Goal: Check status: Check status

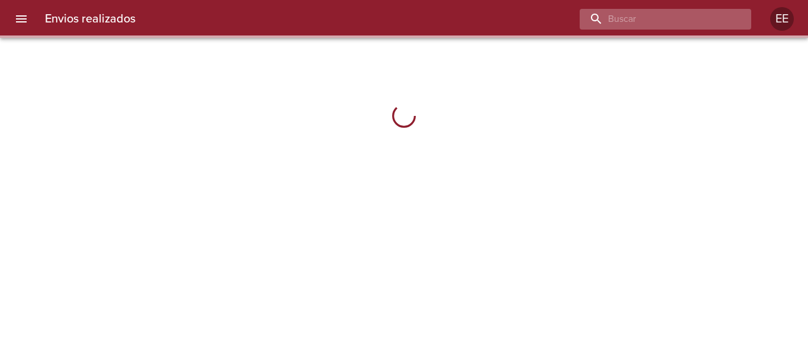
click at [667, 22] on input "buscar" at bounding box center [655, 19] width 151 height 21
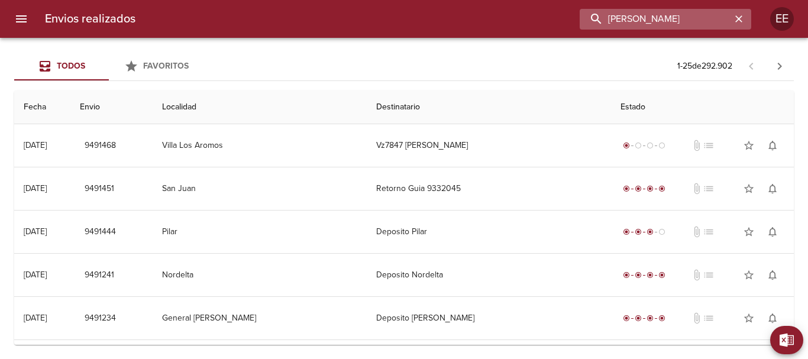
type input "[PERSON_NAME]"
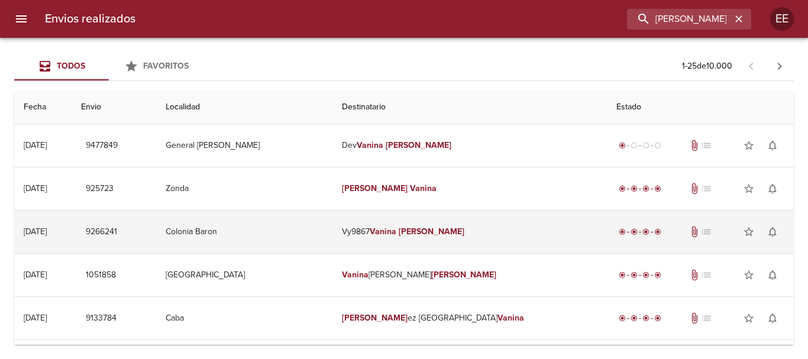
click at [396, 228] on em "Vanina" at bounding box center [383, 232] width 27 height 10
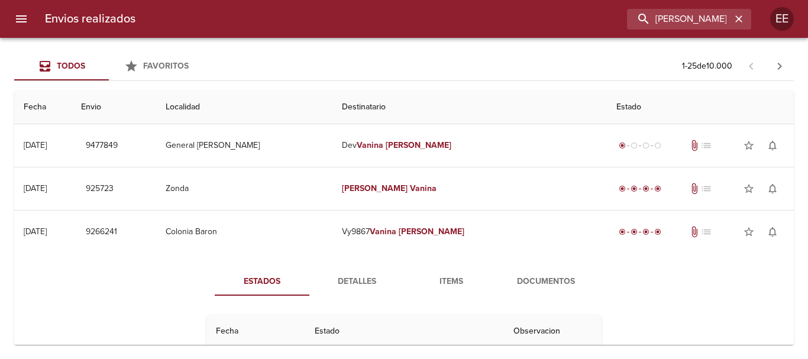
scroll to position [118, 0]
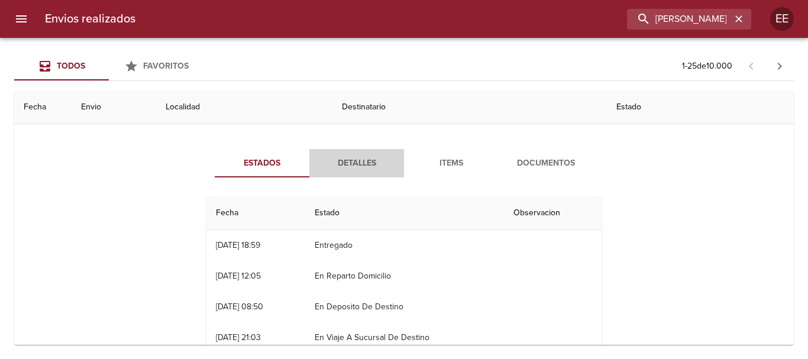
click at [356, 162] on span "Detalles" at bounding box center [356, 163] width 80 height 15
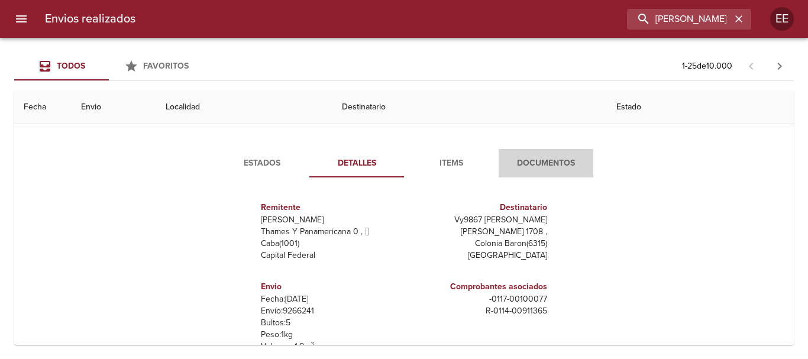
click at [545, 163] on span "Documentos" at bounding box center [546, 163] width 80 height 15
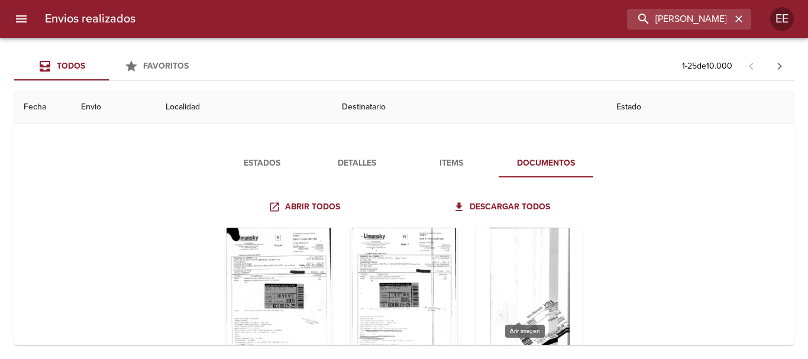
scroll to position [177, 0]
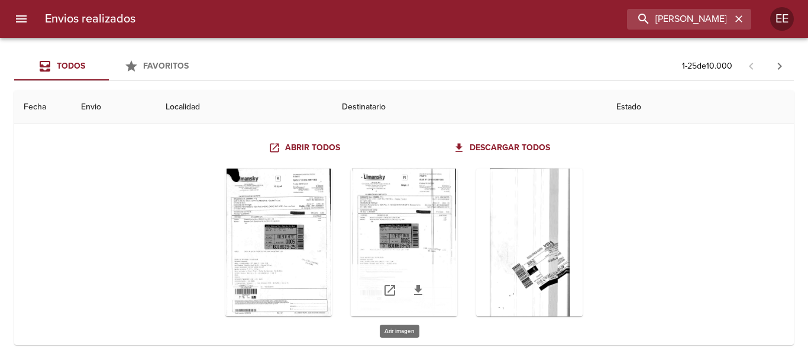
click at [426, 230] on div "Tabla de envíos del cliente" at bounding box center [404, 243] width 106 height 148
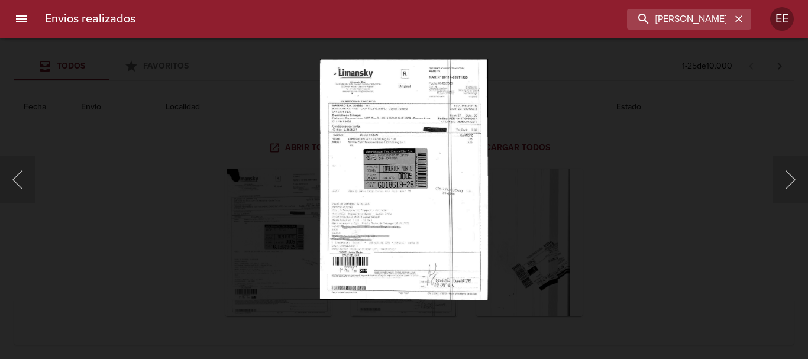
click at [427, 228] on img "Lightbox" at bounding box center [404, 179] width 168 height 241
click at [429, 242] on img "Lightbox" at bounding box center [404, 179] width 168 height 241
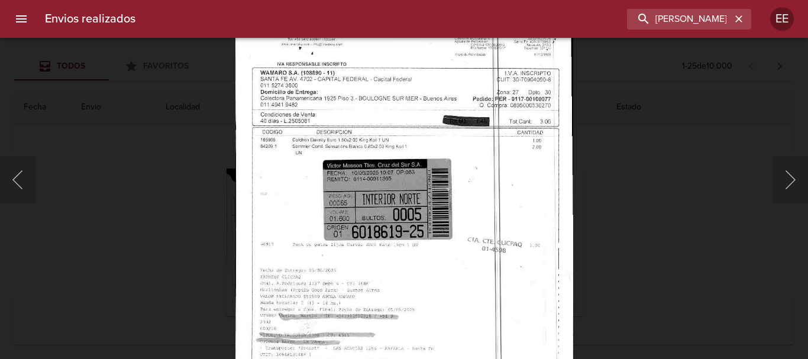
click at [435, 273] on img "Lightbox" at bounding box center [404, 221] width 338 height 484
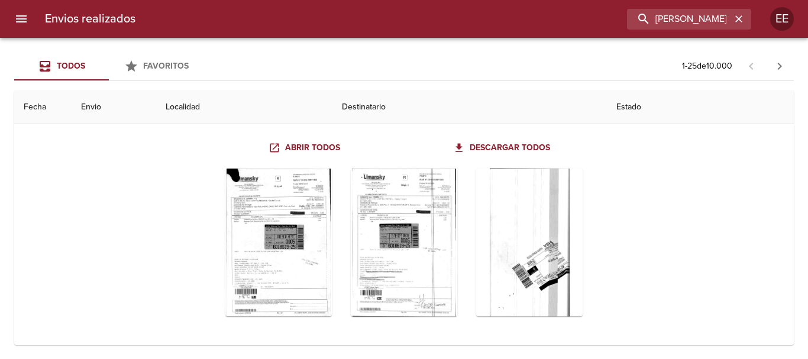
scroll to position [0, 0]
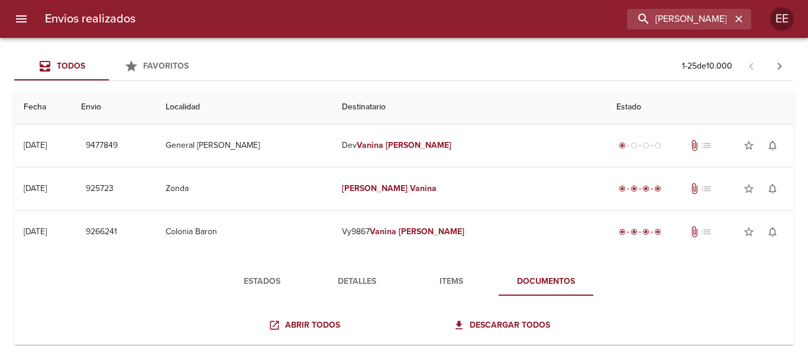
click at [253, 275] on span "Estados" at bounding box center [262, 281] width 80 height 15
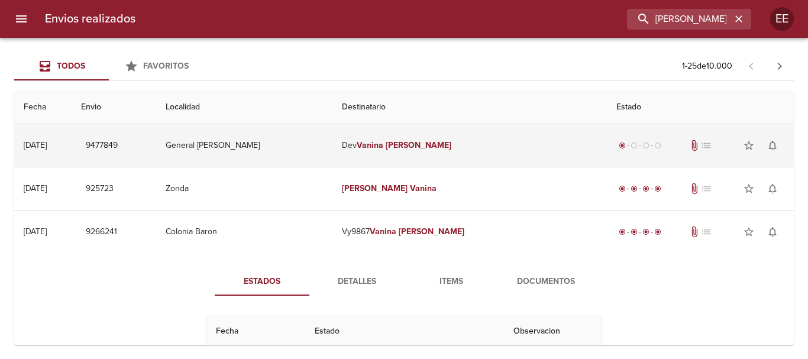
click at [383, 141] on em "Vanina" at bounding box center [370, 145] width 27 height 10
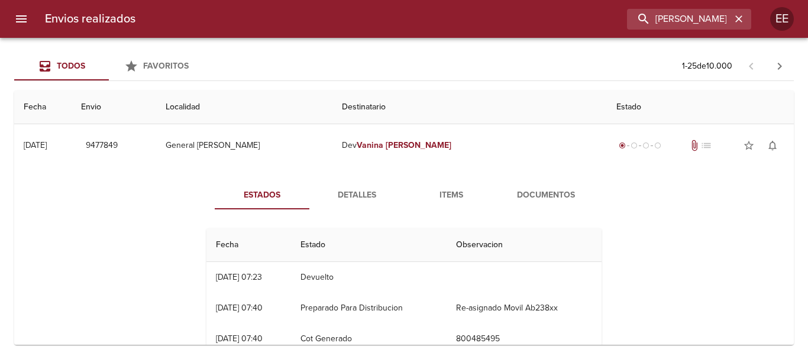
click at [359, 193] on span "Detalles" at bounding box center [356, 195] width 80 height 15
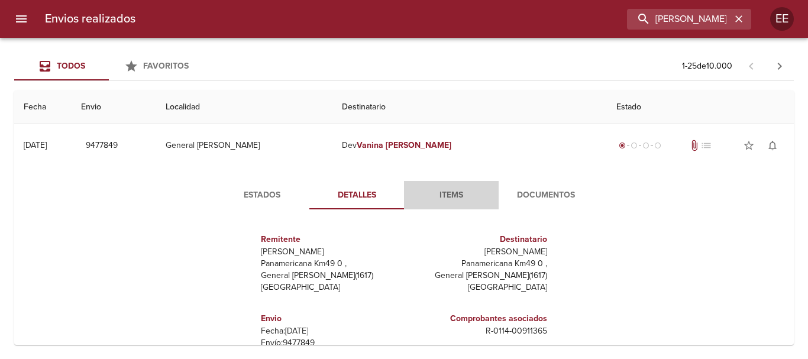
click at [432, 195] on span "Items" at bounding box center [451, 195] width 80 height 15
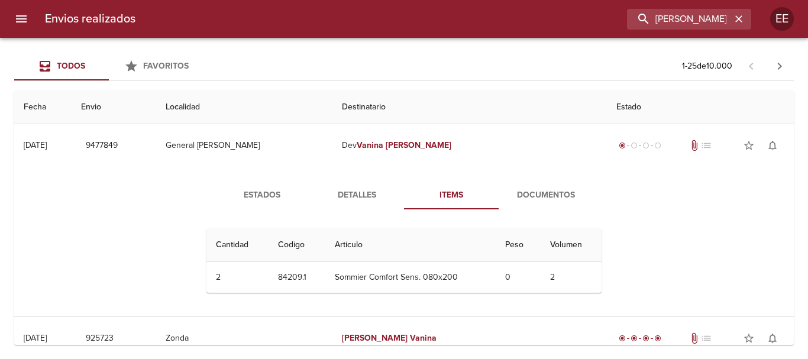
click at [524, 194] on span "Documentos" at bounding box center [546, 195] width 80 height 15
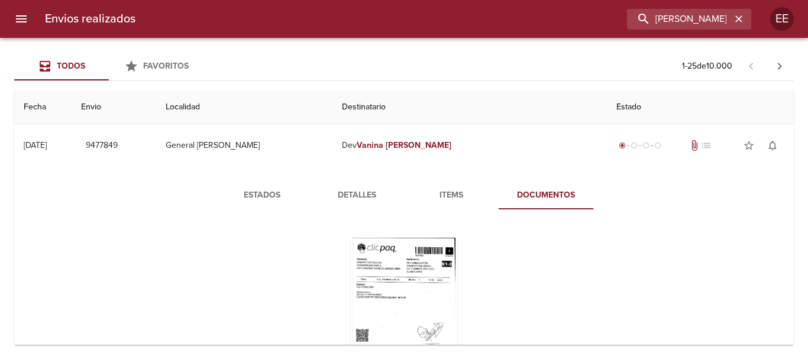
scroll to position [59, 0]
